Goal: Task Accomplishment & Management: Manage account settings

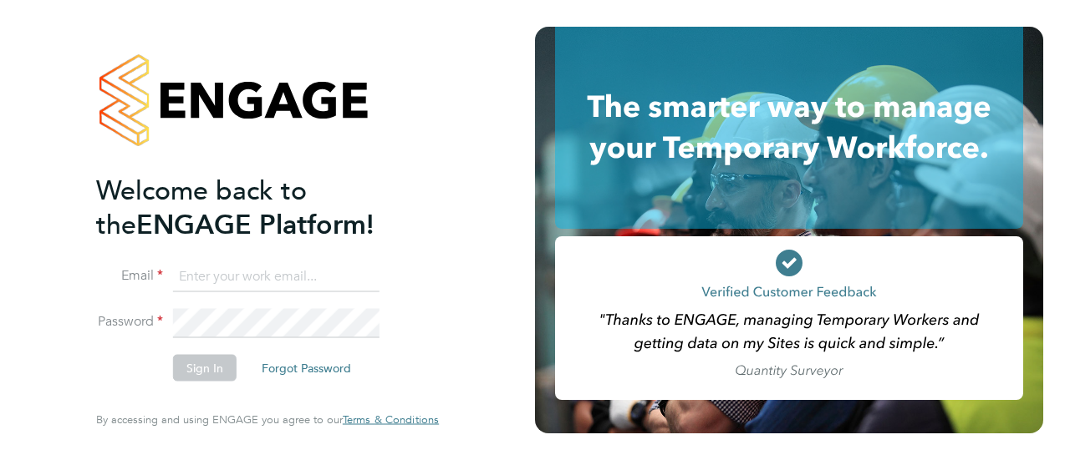
click at [268, 278] on input at bounding box center [276, 277] width 206 height 30
type input "[PERSON_NAME][EMAIL_ADDRESS][PERSON_NAME][DOMAIN_NAME]"
click at [214, 369] on button "Sign In" at bounding box center [205, 368] width 64 height 27
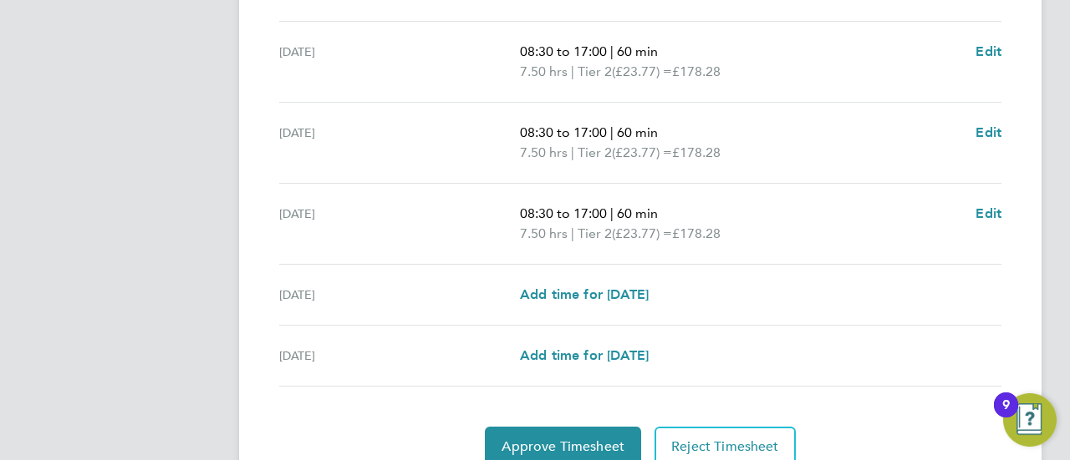
scroll to position [669, 0]
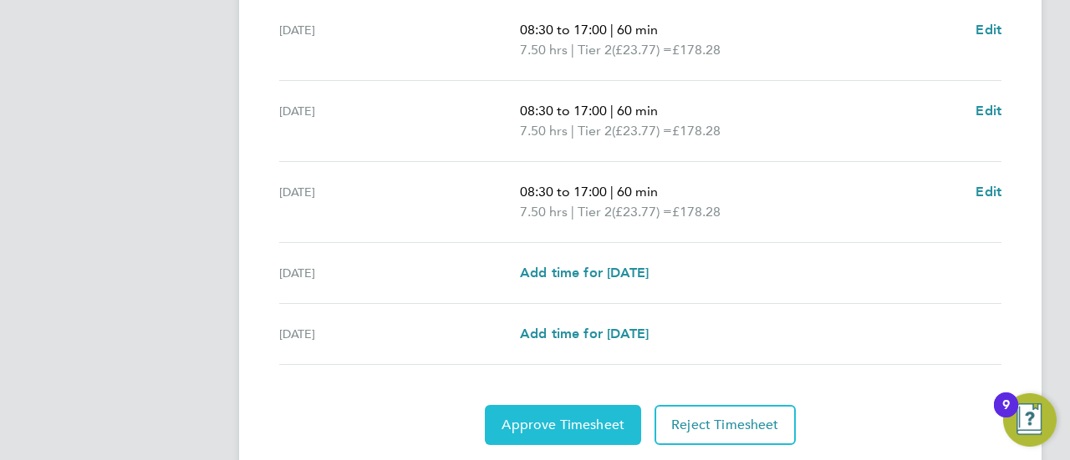
click at [584, 424] on span "Approve Timesheet" at bounding box center [562, 425] width 123 height 17
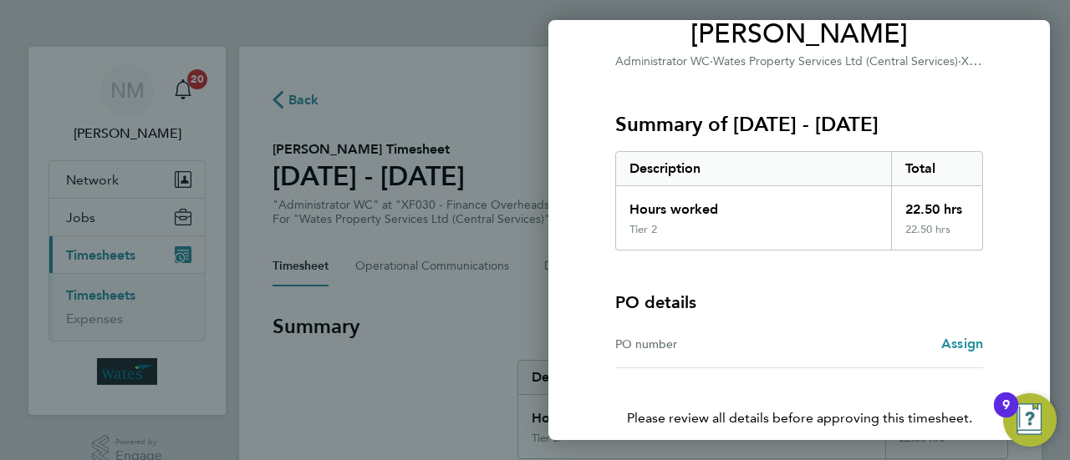
scroll to position [223, 0]
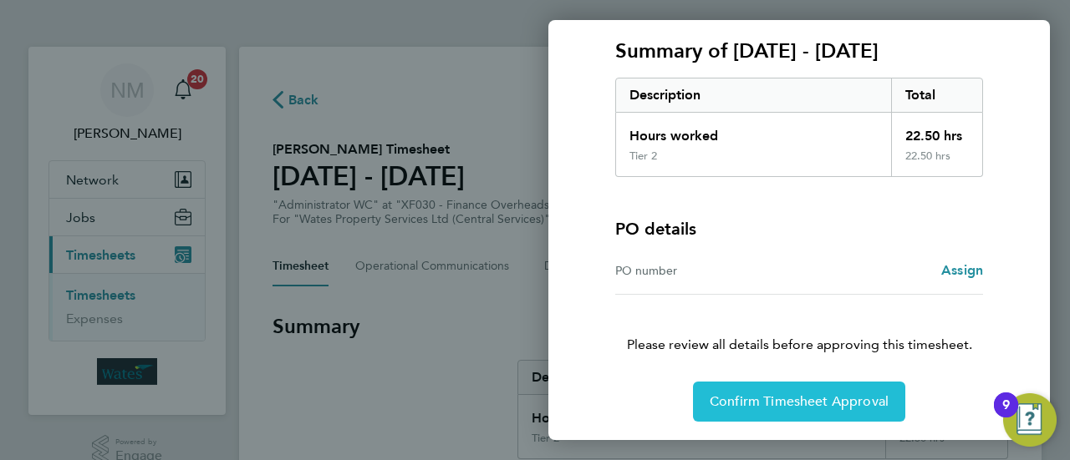
click at [800, 402] on span "Confirm Timesheet Approval" at bounding box center [798, 402] width 179 height 17
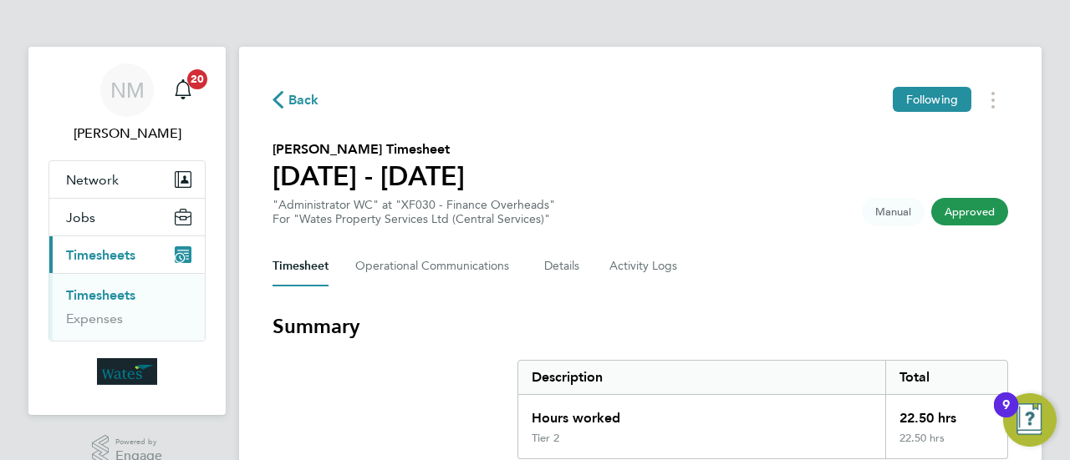
click at [120, 297] on link "Timesheets" at bounding box center [100, 295] width 69 height 16
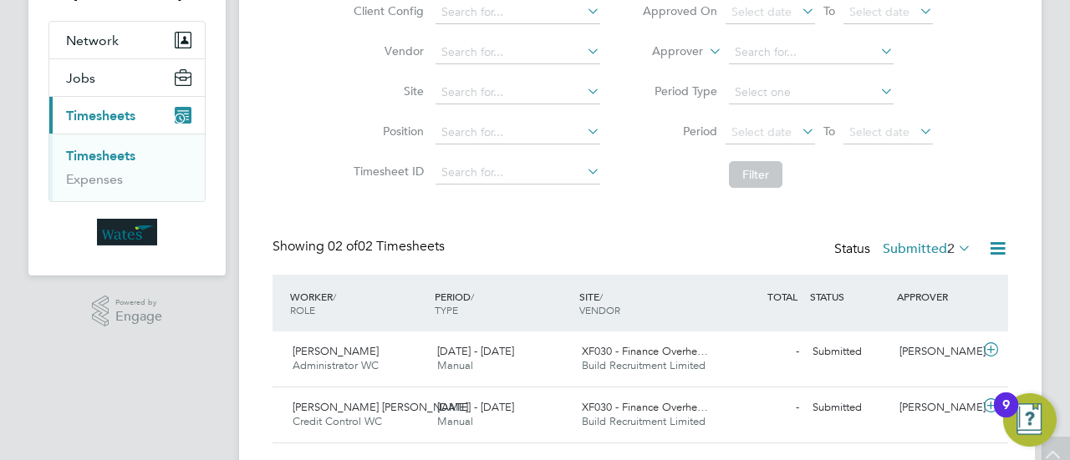
scroll to position [167, 0]
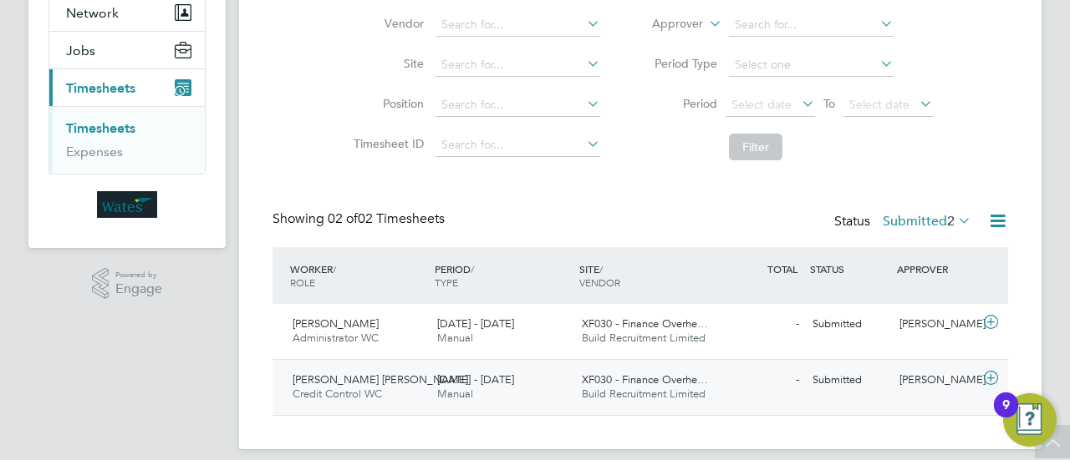
click at [410, 374] on div "Ioana-Maria Stefan Credit Control WC 13 - 19 Sep 2025" at bounding box center [358, 388] width 145 height 42
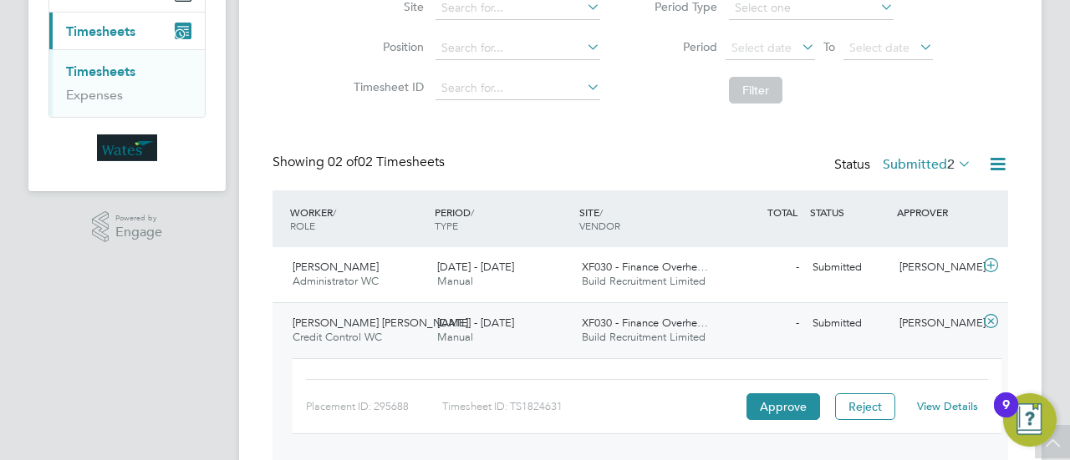
scroll to position [251, 0]
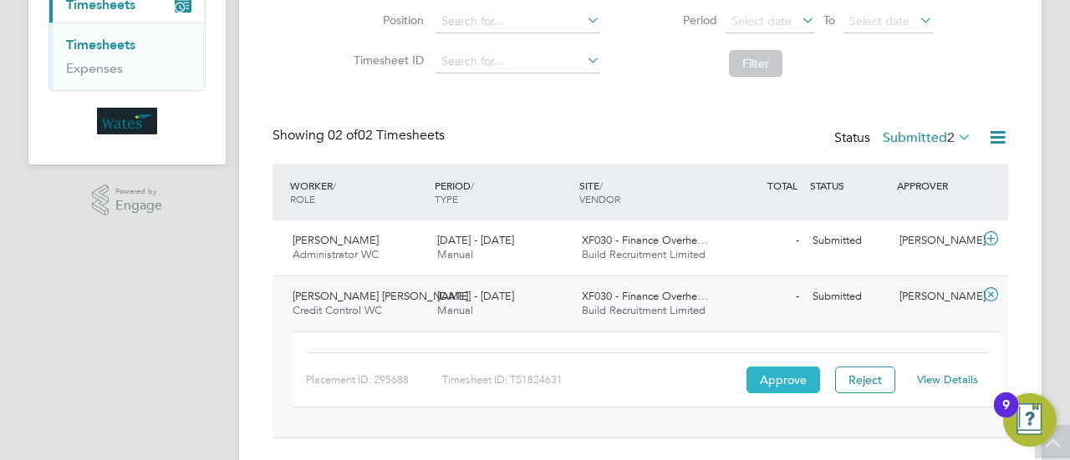
click at [791, 384] on button "Approve" at bounding box center [783, 380] width 74 height 27
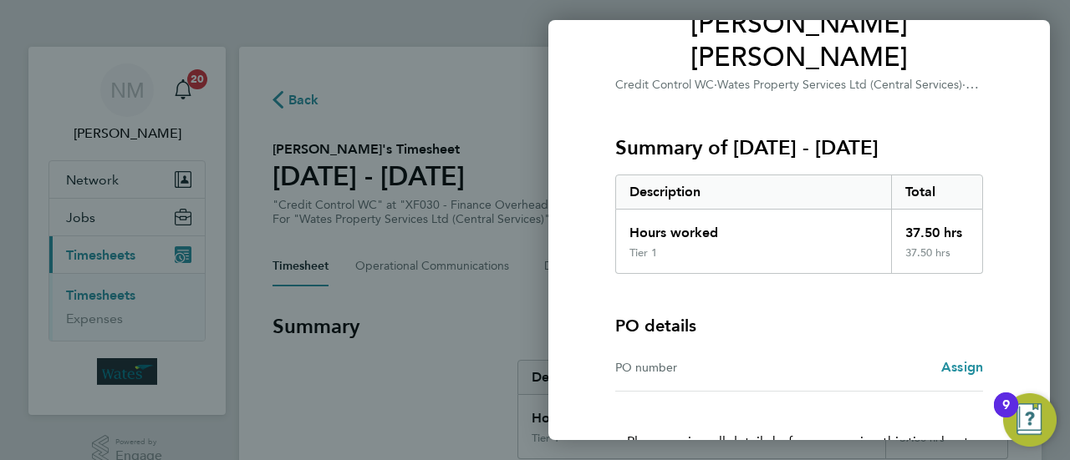
scroll to position [223, 0]
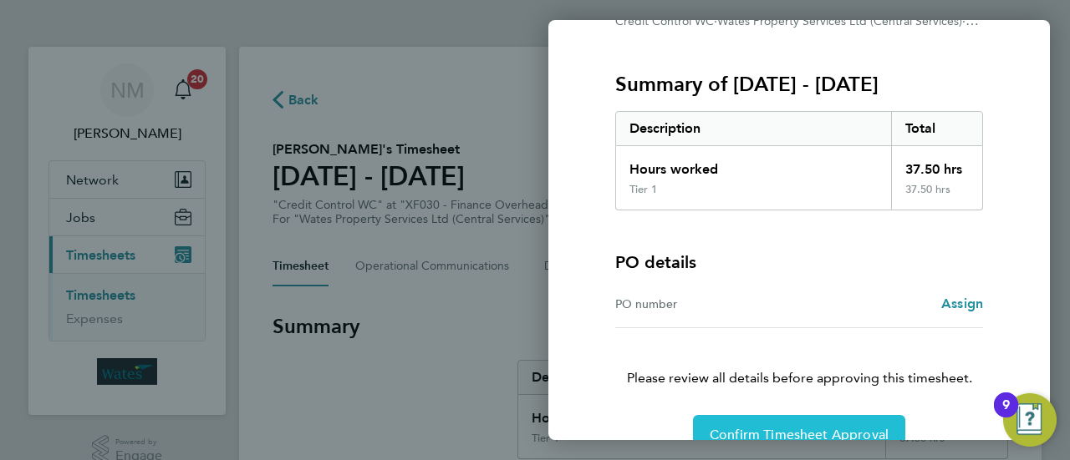
click at [819, 415] on button "Confirm Timesheet Approval" at bounding box center [799, 435] width 212 height 40
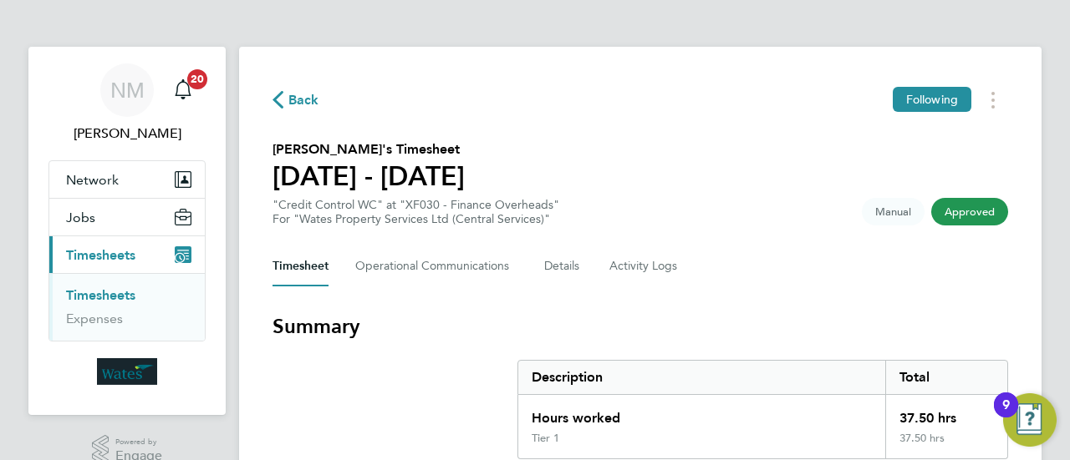
click at [127, 294] on link "Timesheets" at bounding box center [100, 295] width 69 height 16
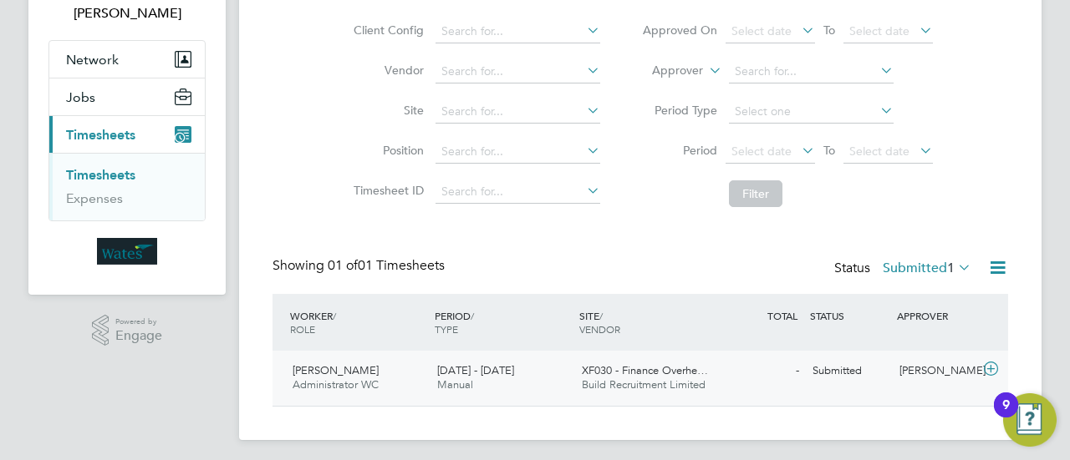
scroll to position [125, 0]
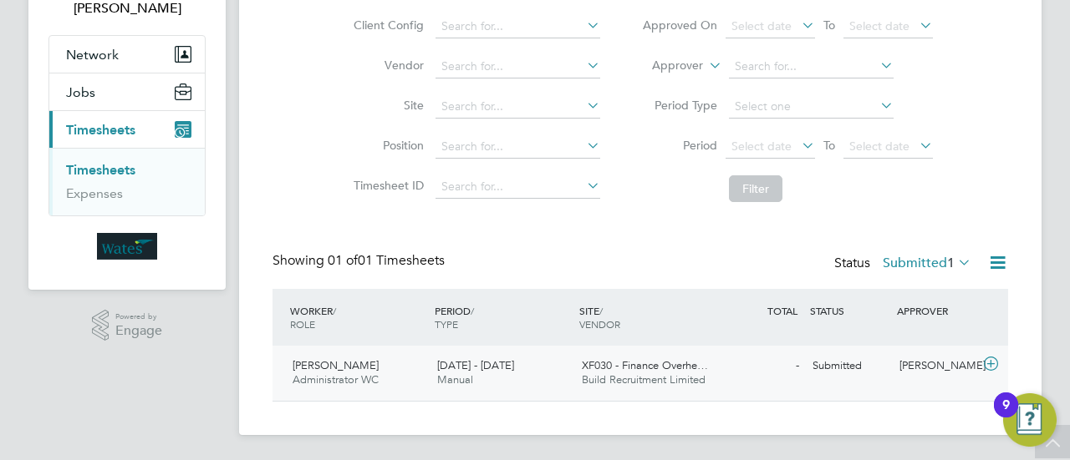
click at [459, 372] on div "20 - 26 Sep 2025 Manual" at bounding box center [502, 374] width 145 height 42
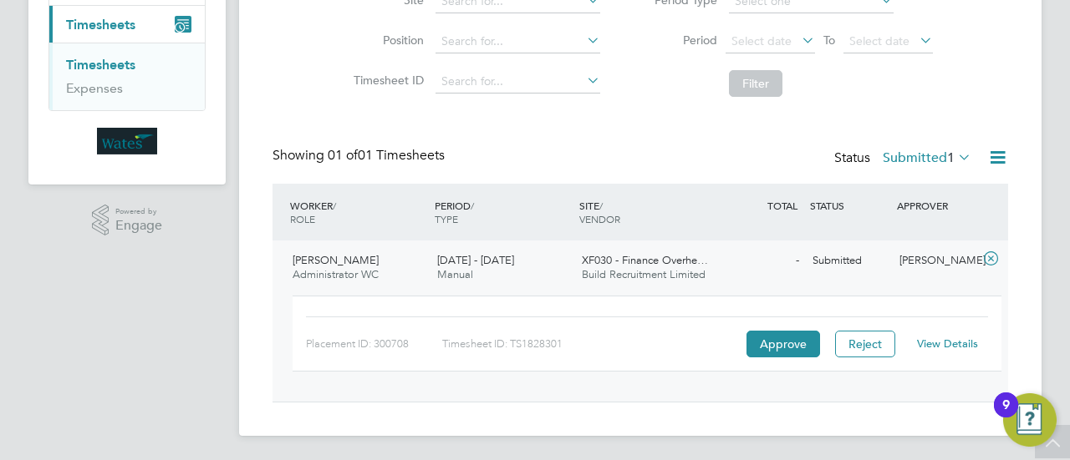
scroll to position [231, 0]
click at [613, 288] on div "Placement ID: 300708 Timesheet ID: TS1828301 Approve Reject View Details" at bounding box center [647, 341] width 722 height 106
click at [800, 342] on button "Approve" at bounding box center [783, 343] width 74 height 27
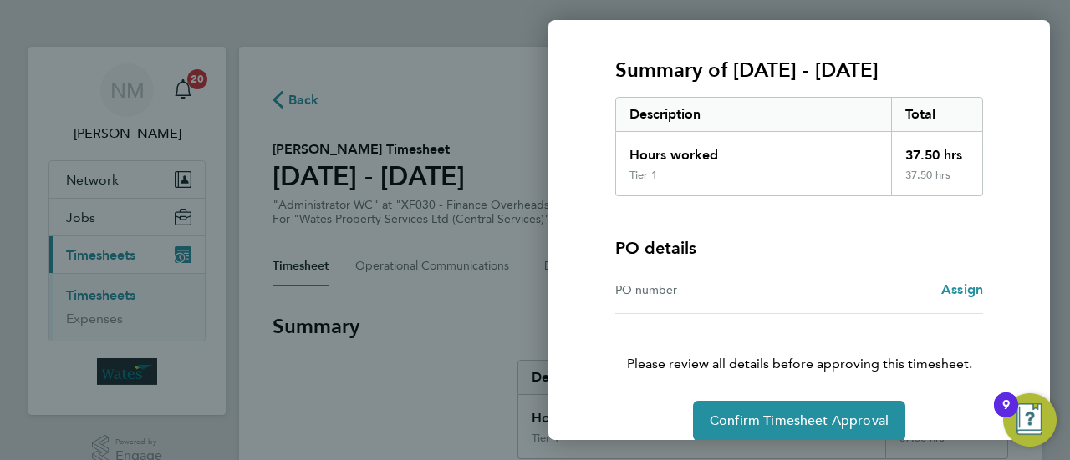
scroll to position [223, 0]
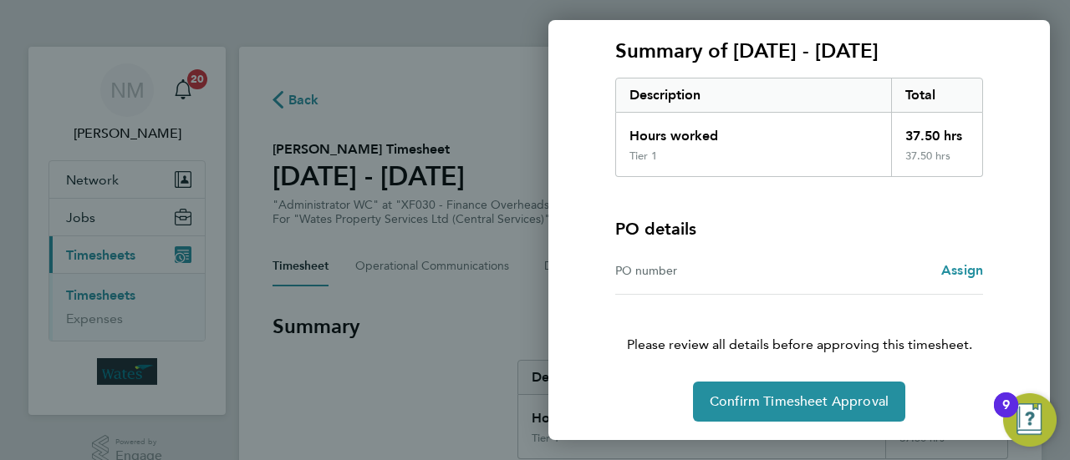
click at [453, 385] on div "Back Timesheet approval of Jed Barley Administrator WC · Wates Property Service…" at bounding box center [535, 230] width 1070 height 460
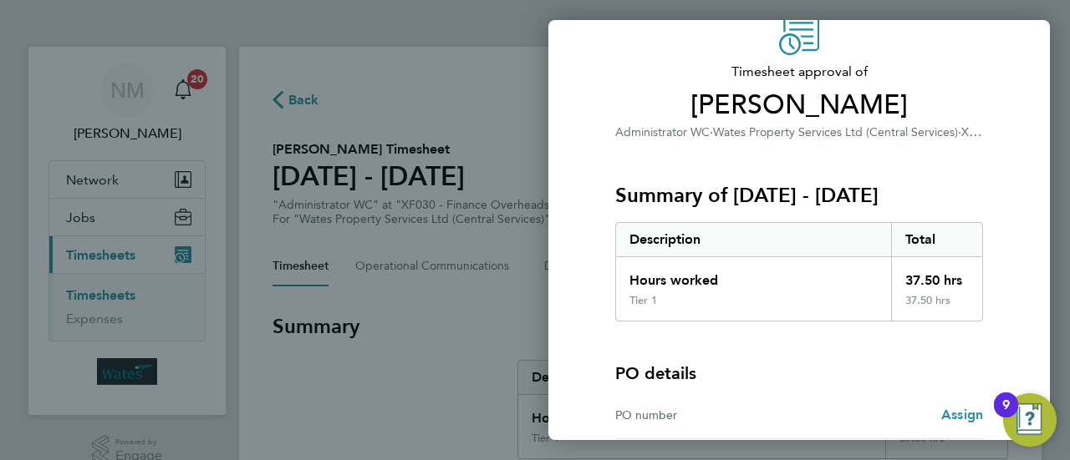
scroll to position [0, 0]
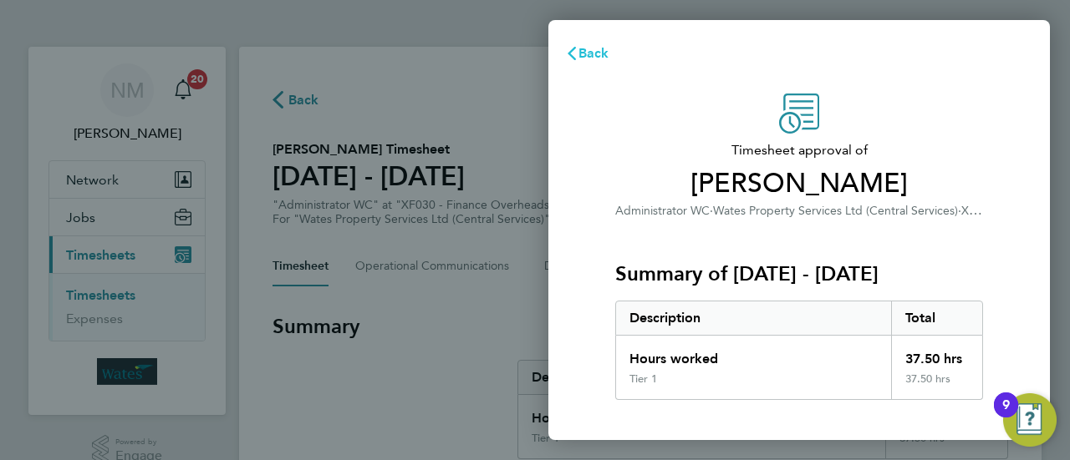
click at [597, 54] on span "Back" at bounding box center [593, 53] width 31 height 16
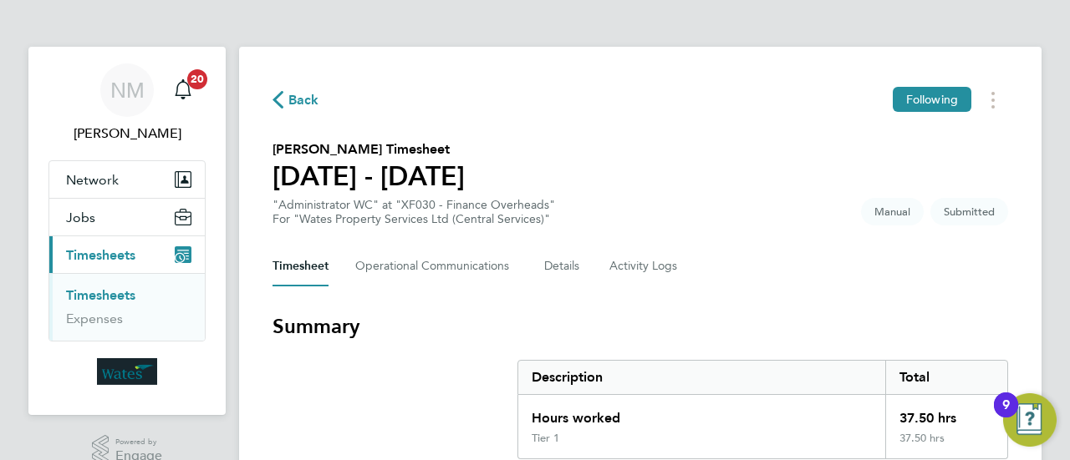
click at [112, 294] on link "Timesheets" at bounding box center [100, 295] width 69 height 16
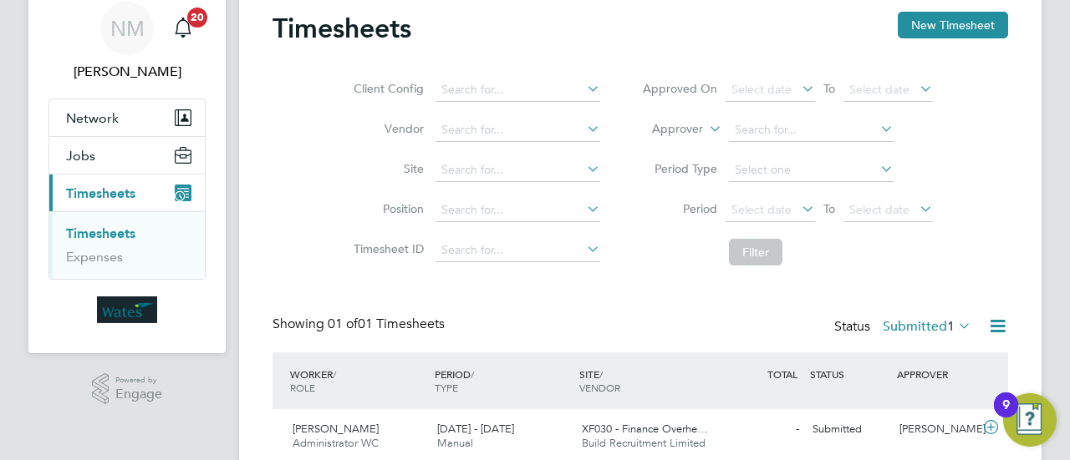
scroll to position [125, 0]
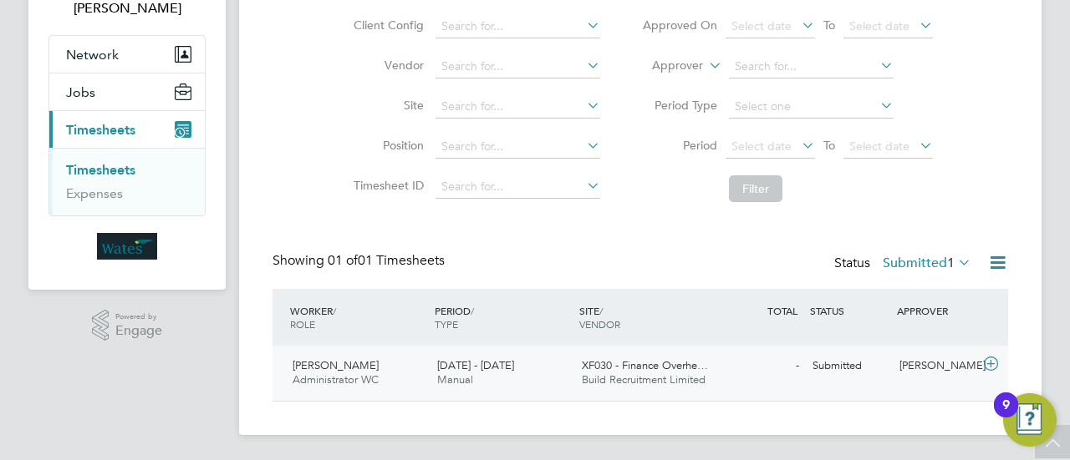
click at [382, 375] on div "Jed Barley Administrator WC 20 - 26 Sep 2025" at bounding box center [358, 374] width 145 height 42
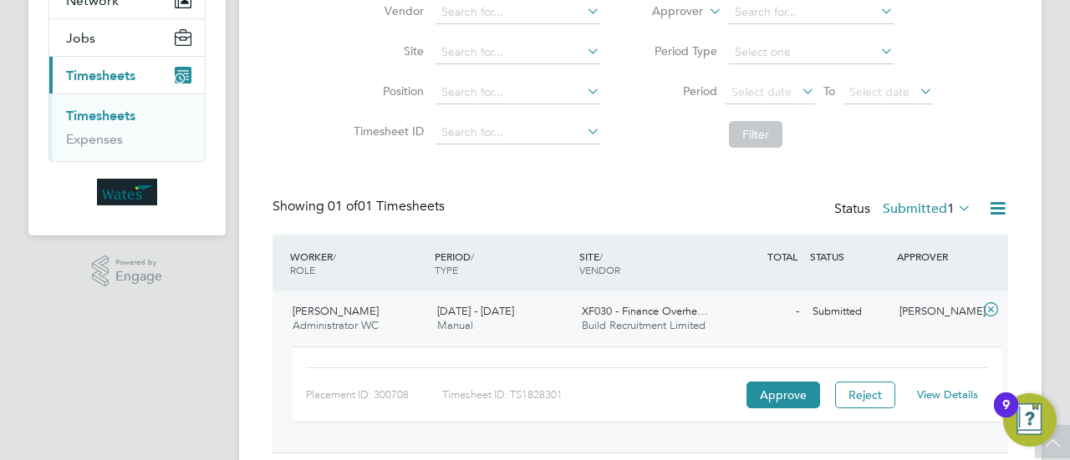
scroll to position [231, 0]
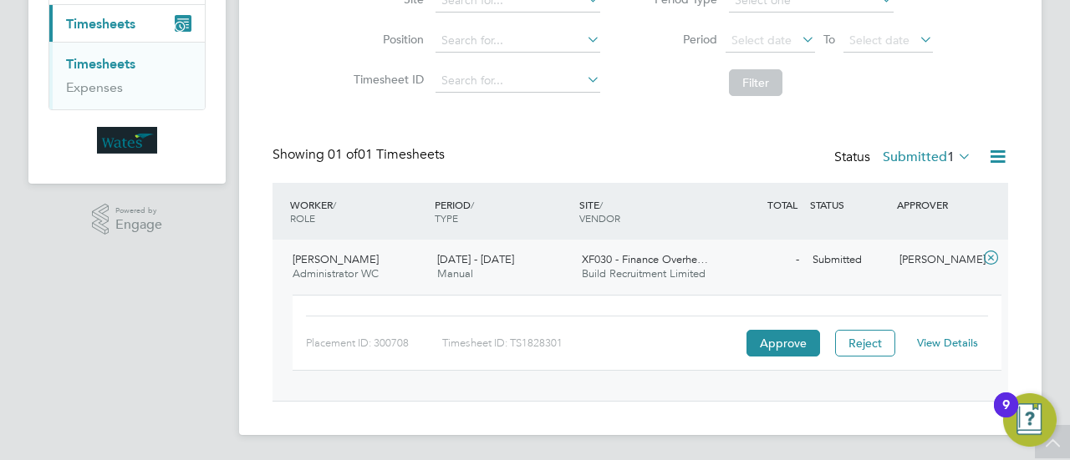
click at [681, 265] on span "XF030 - Finance Overhe…" at bounding box center [645, 259] width 126 height 14
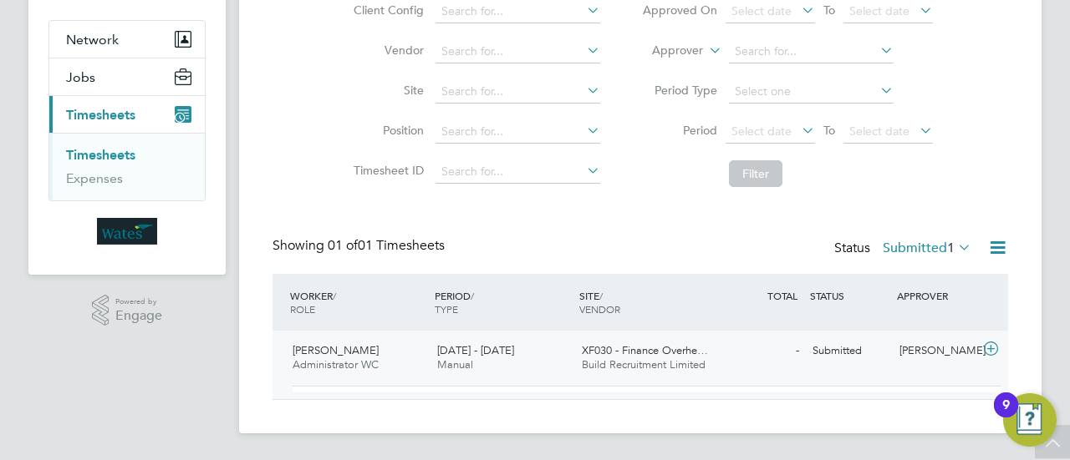
scroll to position [125, 0]
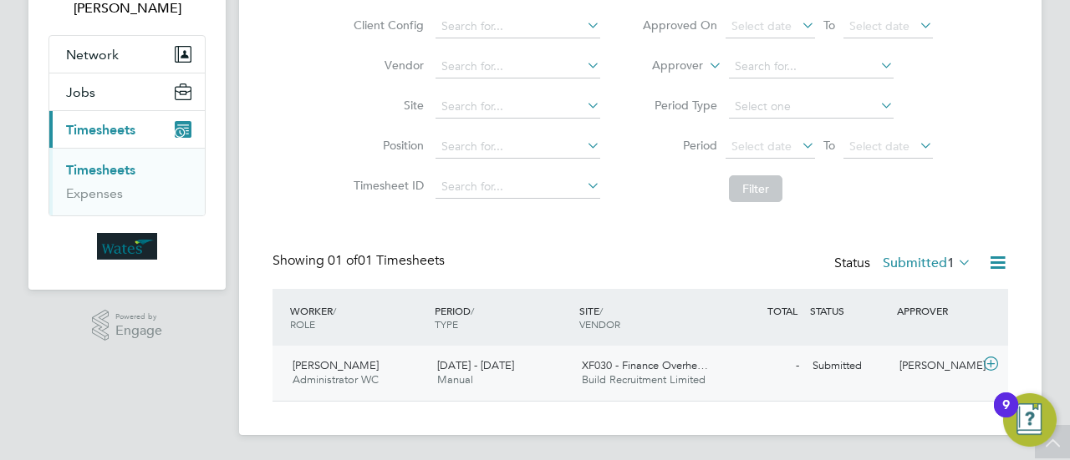
click at [669, 375] on span "Build Recruitment Limited" at bounding box center [644, 380] width 124 height 14
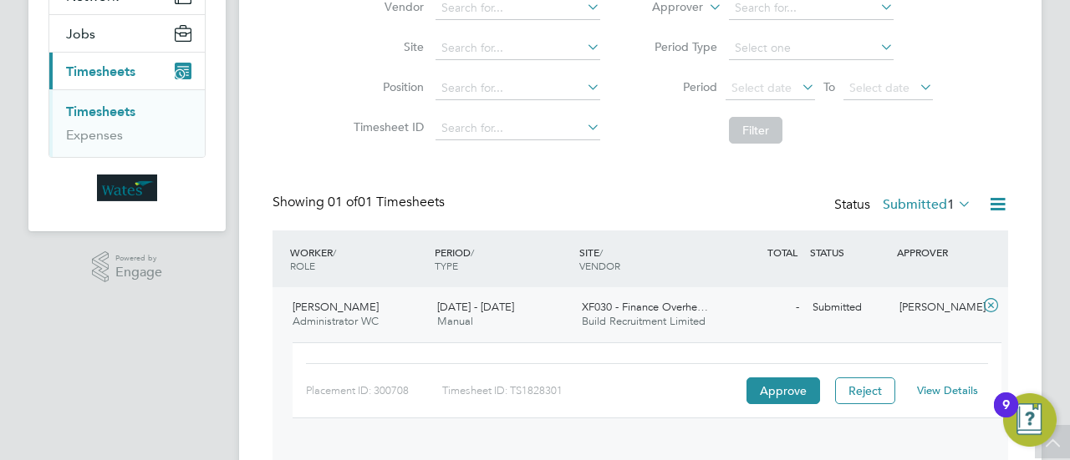
scroll to position [231, 0]
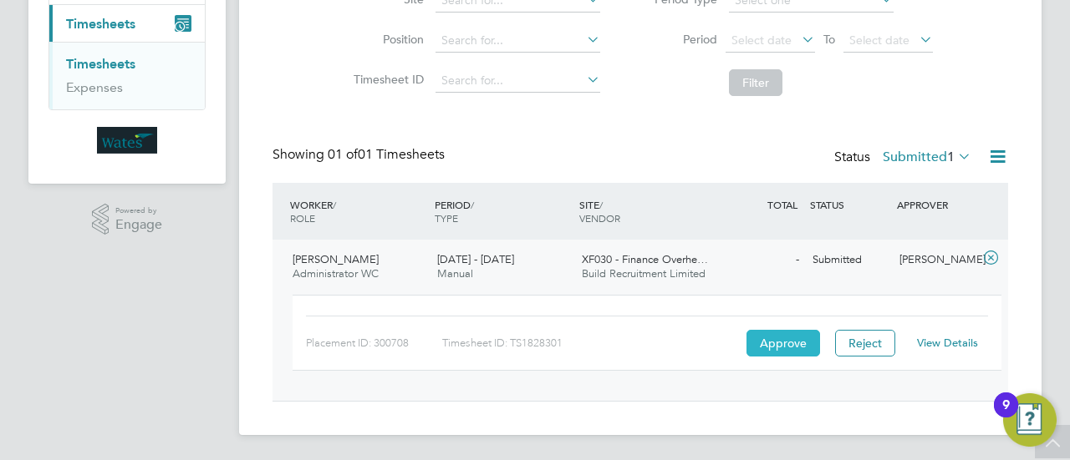
click at [765, 343] on button "Approve" at bounding box center [783, 343] width 74 height 27
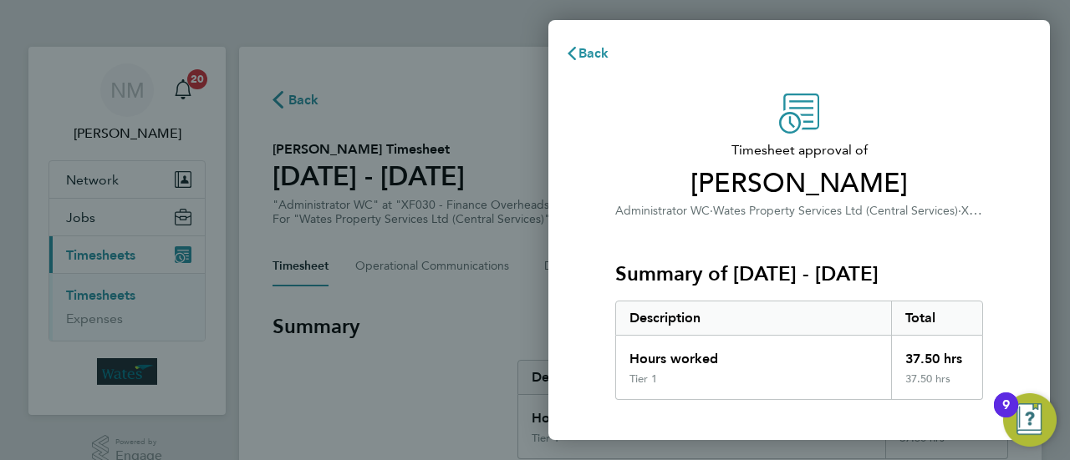
scroll to position [223, 0]
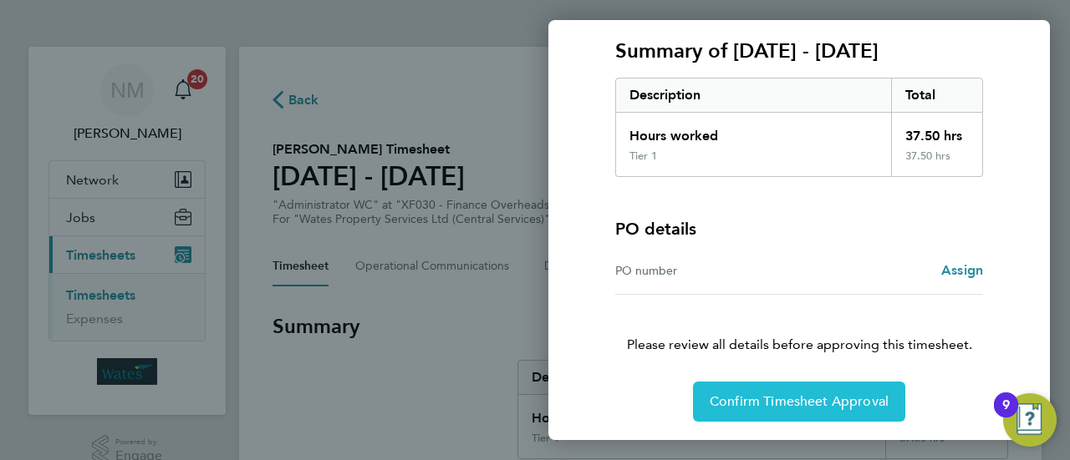
click at [816, 387] on button "Confirm Timesheet Approval" at bounding box center [799, 402] width 212 height 40
